Goal: Navigation & Orientation: Go to known website

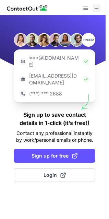
click at [97, 8] on span at bounding box center [97, 9] width 6 height 6
